Goal: Transaction & Acquisition: Download file/media

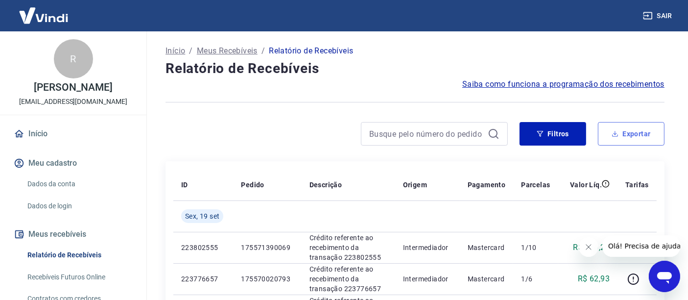
click at [649, 133] on button "Exportar" at bounding box center [631, 134] width 67 height 24
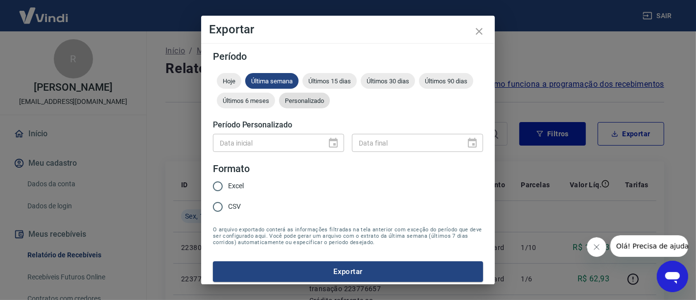
click at [330, 103] on span "Personalizado" at bounding box center [304, 100] width 51 height 7
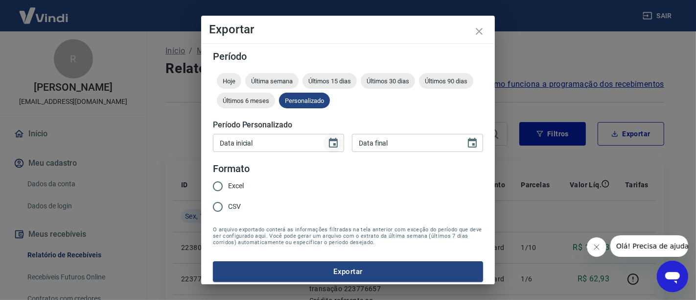
click at [330, 139] on icon "Choose date" at bounding box center [333, 143] width 9 height 10
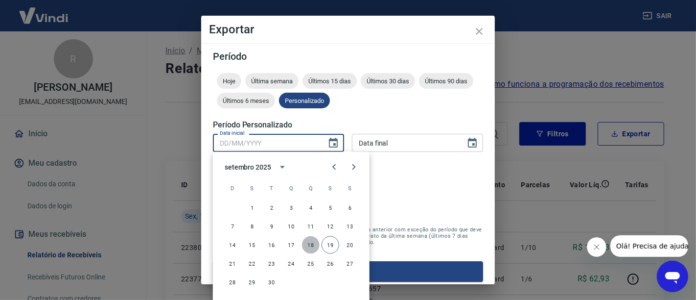
click at [310, 245] on button "18" at bounding box center [311, 245] width 18 height 18
type input "18/09/2025"
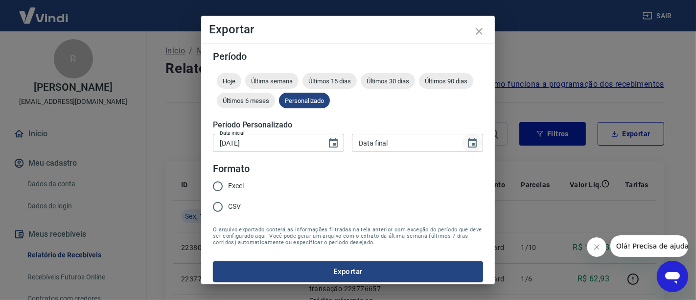
click at [468, 145] on icon "Choose date" at bounding box center [472, 143] width 9 height 10
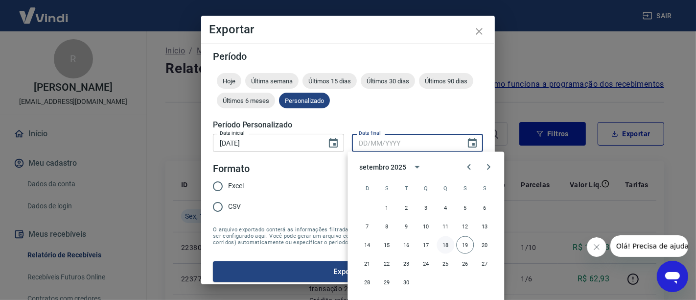
click at [448, 245] on button "18" at bounding box center [446, 245] width 18 height 18
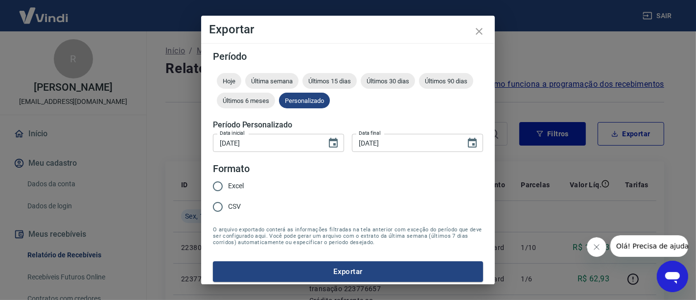
type input "18/09/2025"
click at [232, 186] on span "Excel" at bounding box center [236, 186] width 16 height 10
click at [228, 186] on input "Excel" at bounding box center [218, 186] width 21 height 21
radio input "true"
click at [291, 269] on button "Exportar" at bounding box center [348, 271] width 270 height 21
